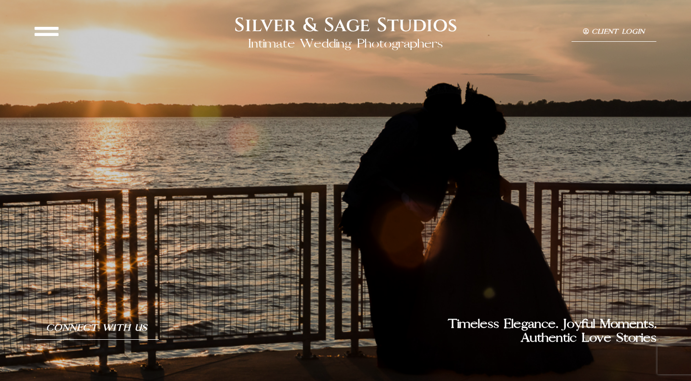
click at [618, 213] on div at bounding box center [346, 184] width 622 height 267
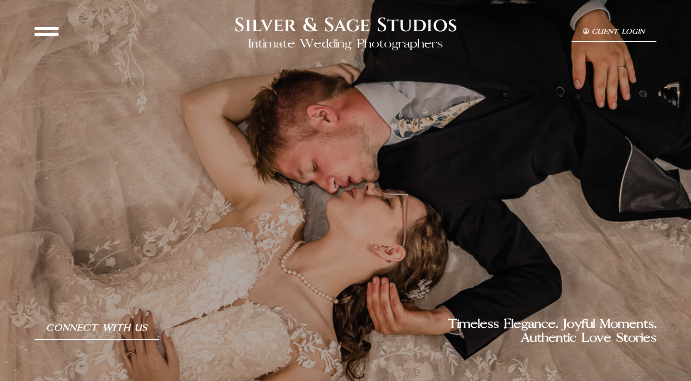
click at [588, 33] on icon at bounding box center [586, 32] width 6 height 6
